Goal: Task Accomplishment & Management: Manage account settings

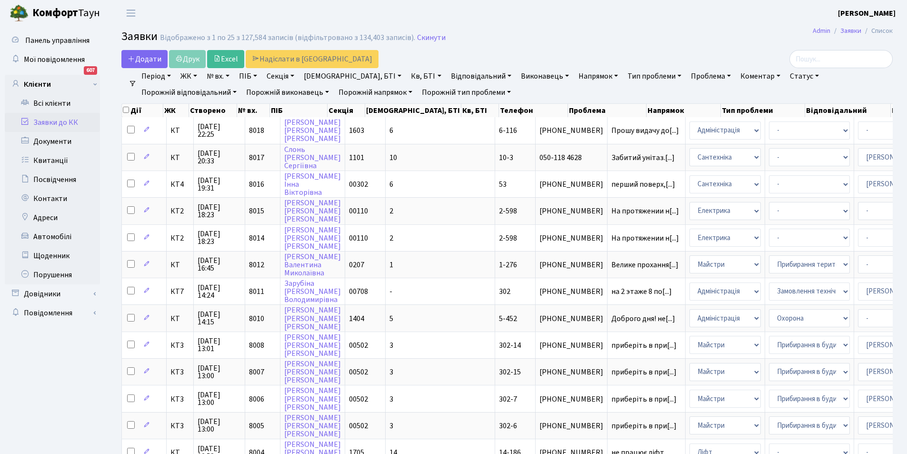
select select "25"
click at [757, 50] on div at bounding box center [769, 59] width 248 height 18
click at [447, 77] on link "Відповідальний" at bounding box center [481, 76] width 68 height 16
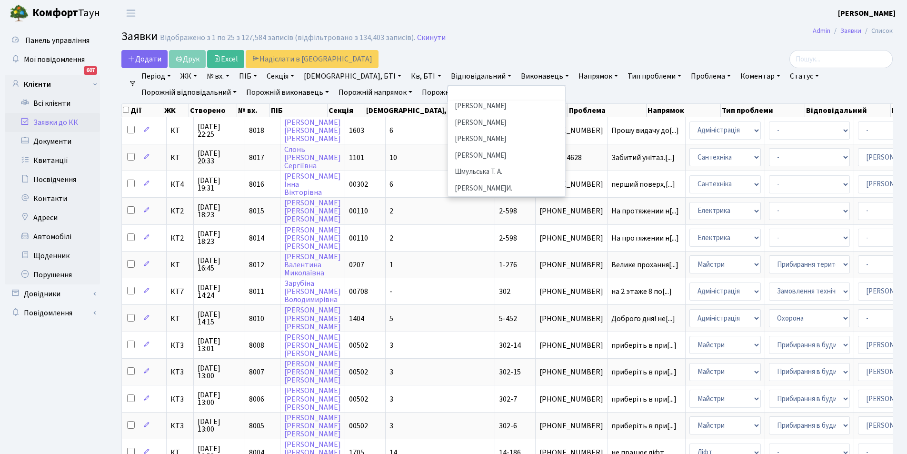
scroll to position [463, 0]
click at [449, 169] on li "[PERSON_NAME]И." at bounding box center [506, 177] width 115 height 17
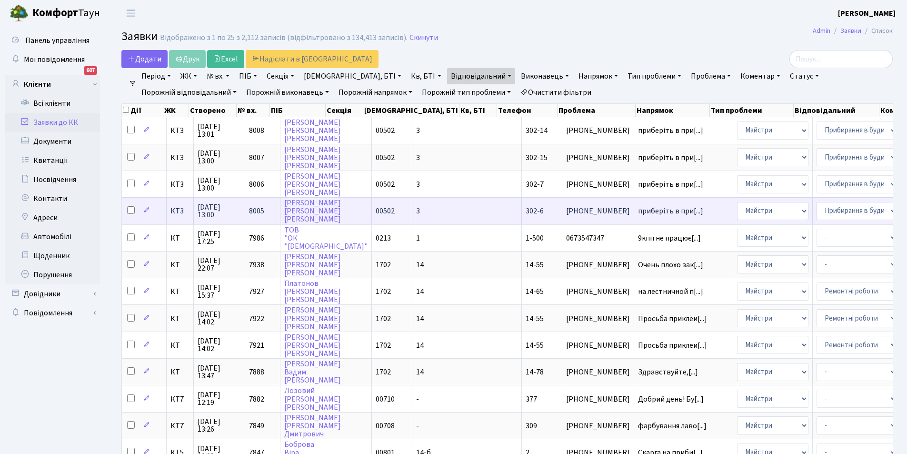
click at [566, 209] on span "(098) 694-84-04" at bounding box center [598, 211] width 64 height 8
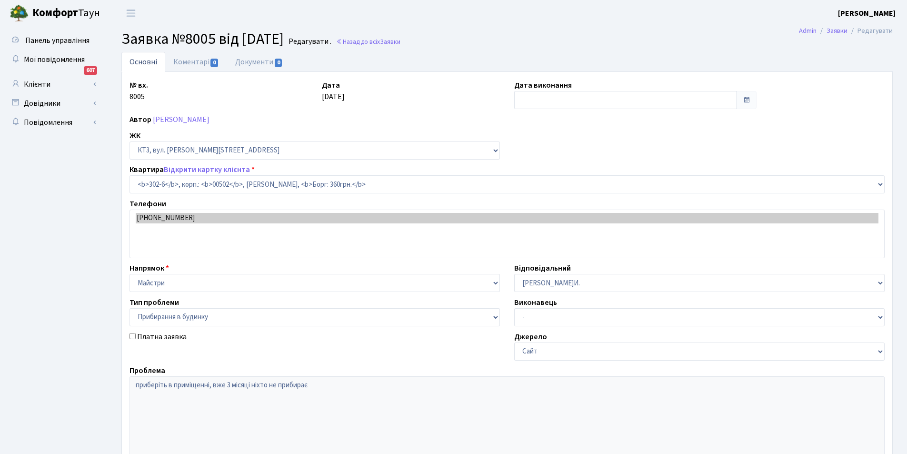
select select "16636"
select select "58"
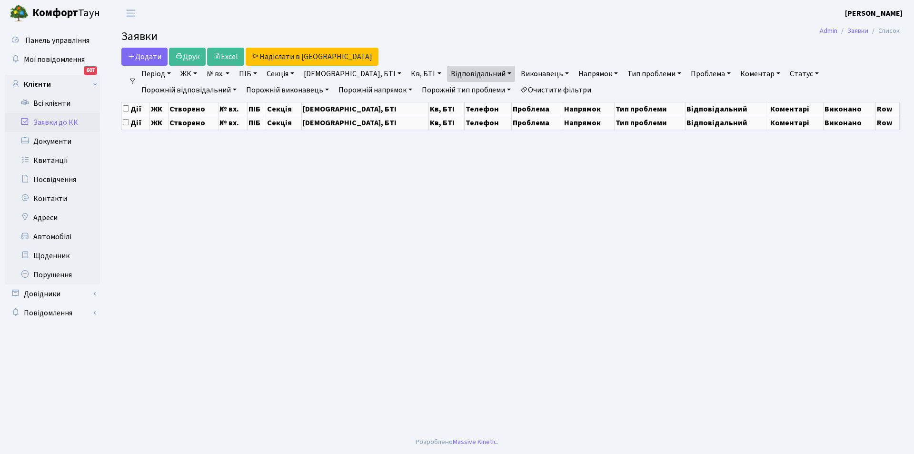
select select "25"
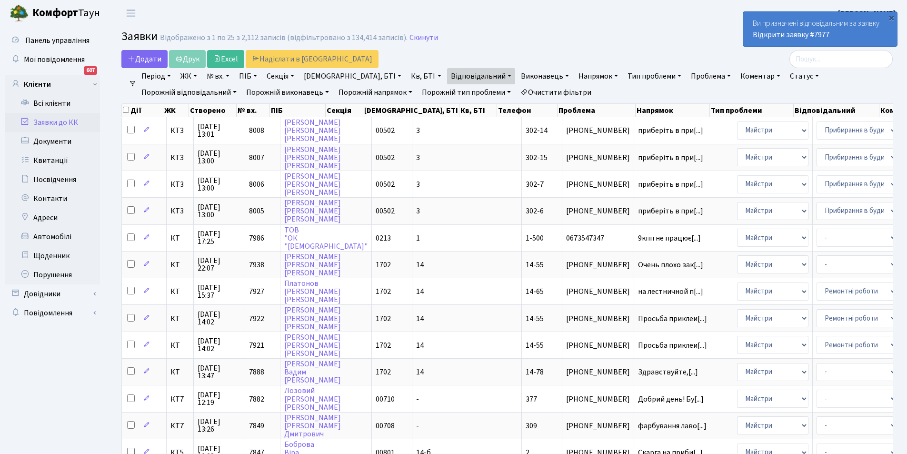
click at [447, 73] on link "Відповідальний" at bounding box center [481, 76] width 68 height 16
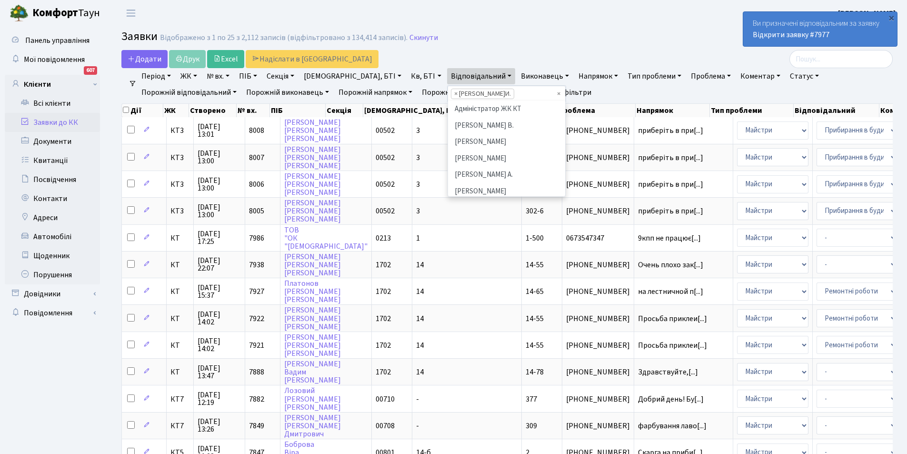
scroll to position [463, 0]
click at [454, 96] on span "×" at bounding box center [455, 94] width 3 height 10
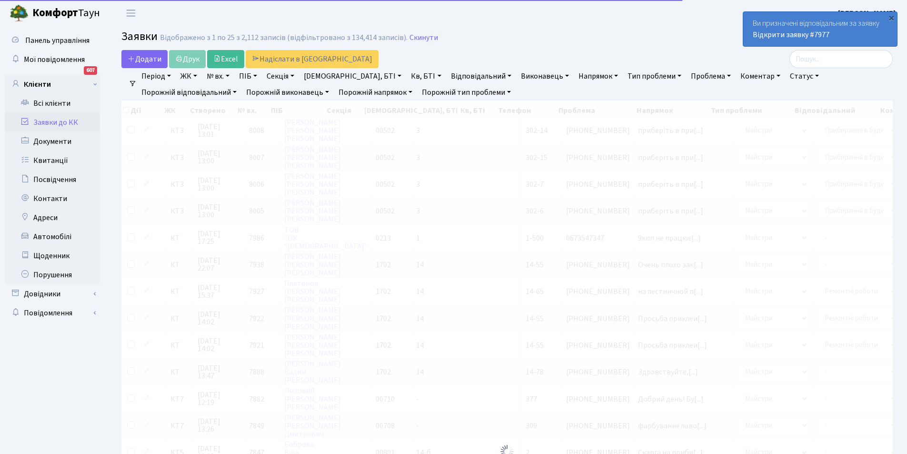
click at [453, 74] on link "Відповідальний" at bounding box center [481, 76] width 68 height 16
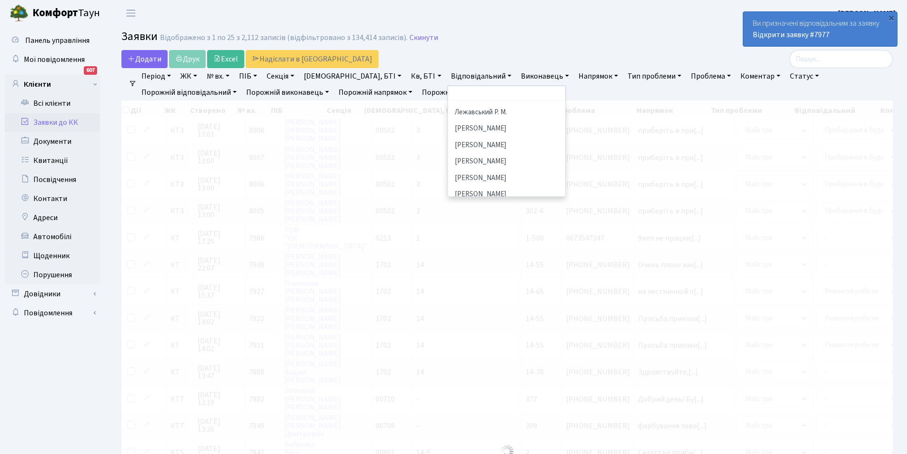
scroll to position [238, 0]
click at [449, 137] on li "[PERSON_NAME]" at bounding box center [506, 145] width 115 height 17
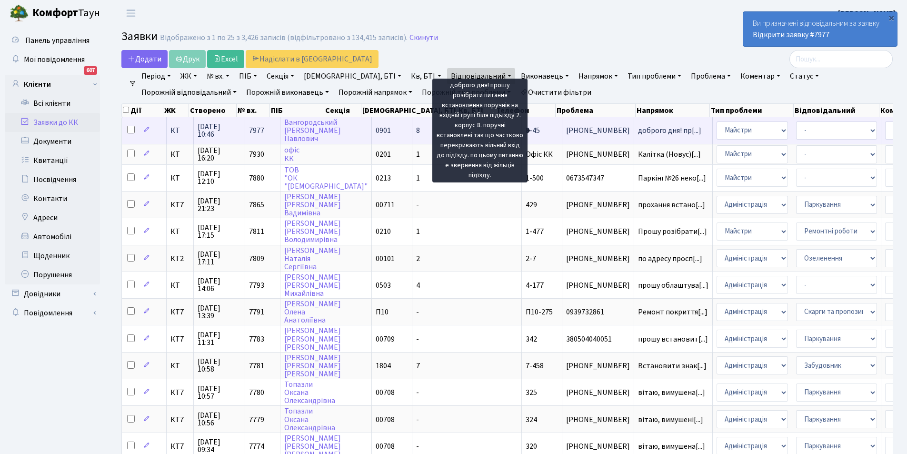
click at [638, 127] on span "доброго дня! пр[...]" at bounding box center [669, 130] width 63 height 10
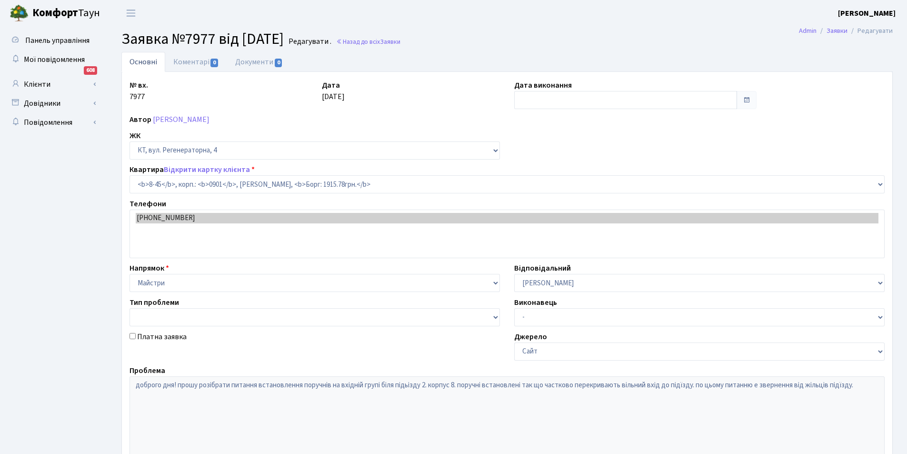
select select "6338"
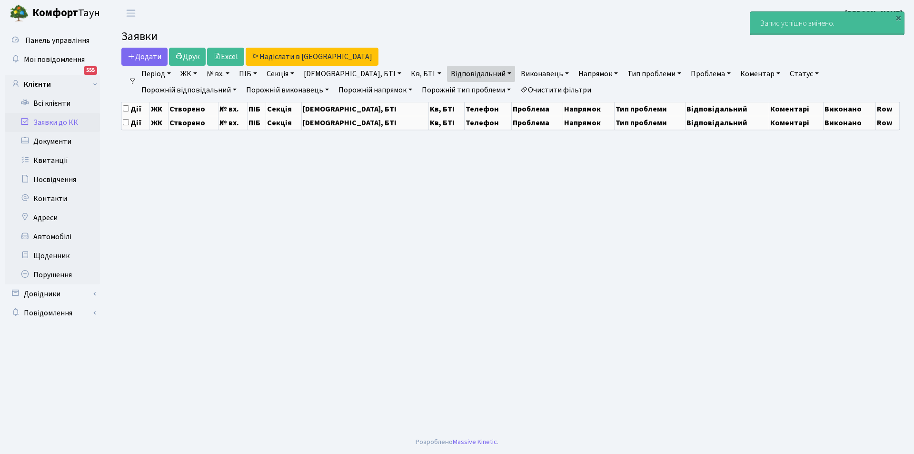
select select "25"
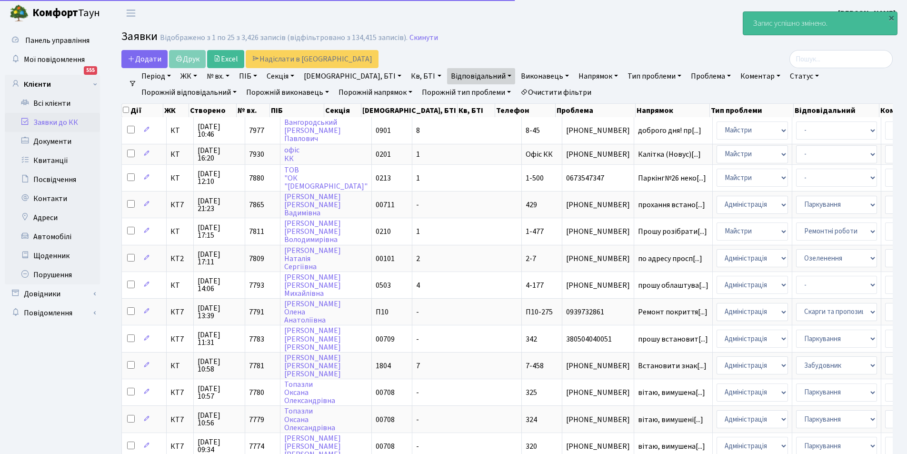
scroll to position [143, 0]
